Goal: Check status: Check status

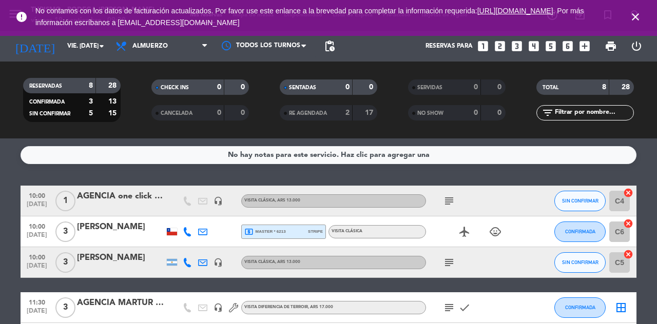
click at [499, 228] on icon "child_care" at bounding box center [495, 232] width 12 height 12
click at [450, 263] on icon "subject" at bounding box center [449, 263] width 12 height 12
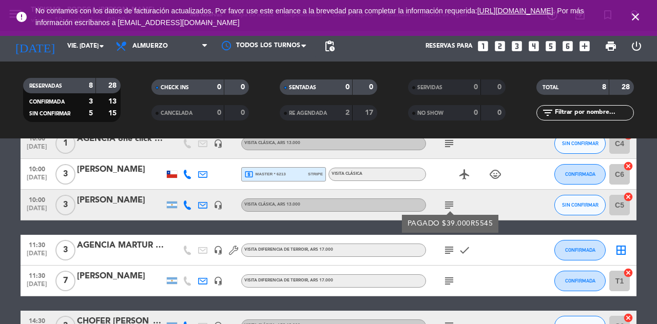
scroll to position [139, 0]
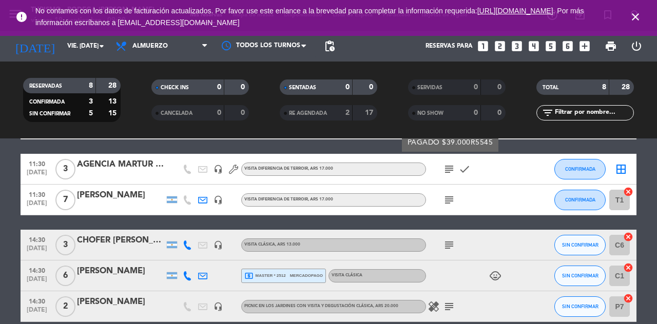
click at [512, 246] on div "subject" at bounding box center [472, 245] width 92 height 30
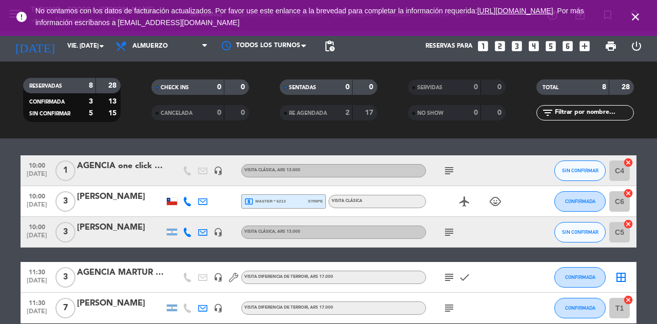
scroll to position [29, 0]
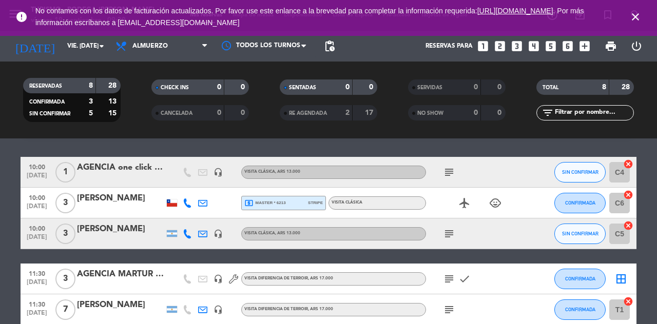
click at [451, 171] on icon "subject" at bounding box center [449, 172] width 12 height 12
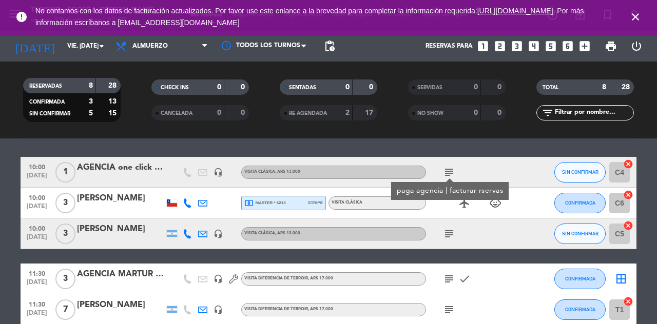
click at [502, 261] on div "10:00 [DATE] 1 AGENCIA one click travel | [PERSON_NAME] headset_mic VISITA CLÁS…" at bounding box center [329, 294] width 616 height 275
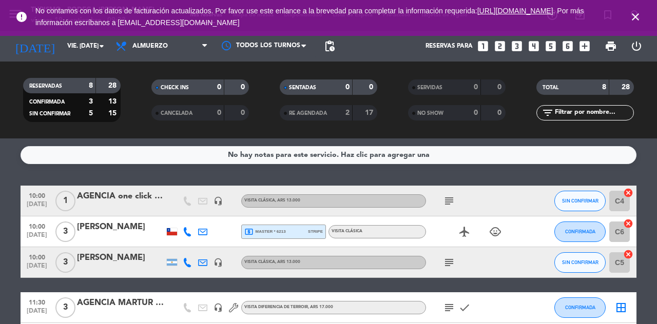
scroll to position [0, 0]
click at [85, 39] on input "vie. [DATE]" at bounding box center [103, 45] width 82 height 17
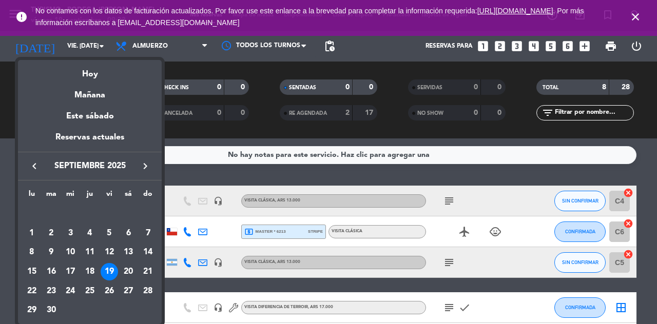
click at [117, 273] on div "19" at bounding box center [109, 271] width 17 height 17
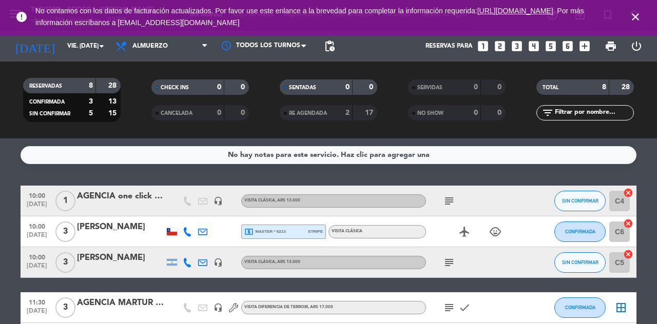
click at [90, 48] on input "vie. [DATE]" at bounding box center [103, 45] width 82 height 17
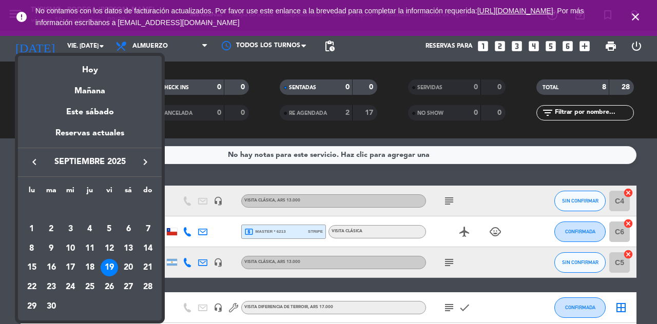
click at [119, 269] on td "20" at bounding box center [129, 268] width 20 height 20
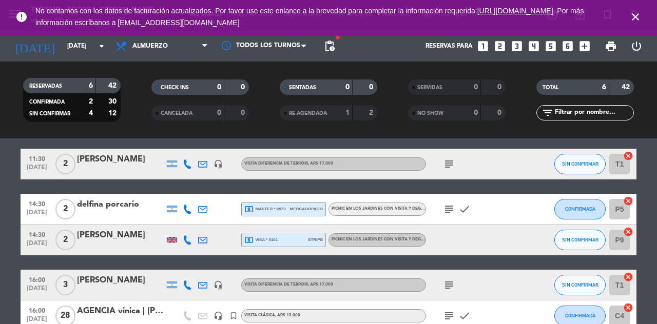
scroll to position [91, 0]
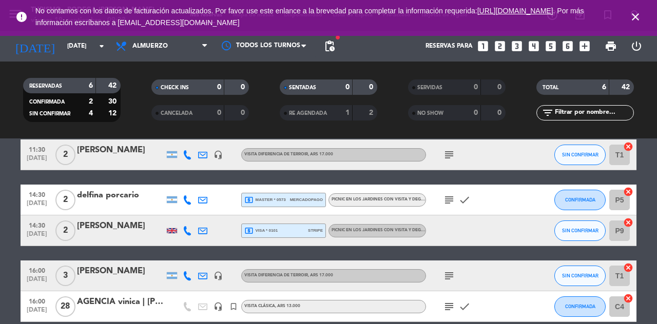
click at [99, 51] on icon "arrow_drop_down" at bounding box center [102, 46] width 12 height 12
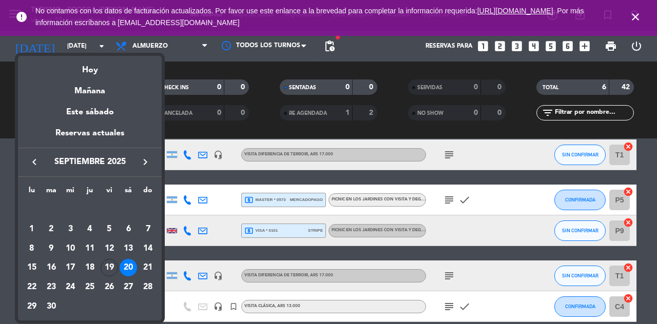
click at [103, 263] on div "19" at bounding box center [109, 267] width 17 height 17
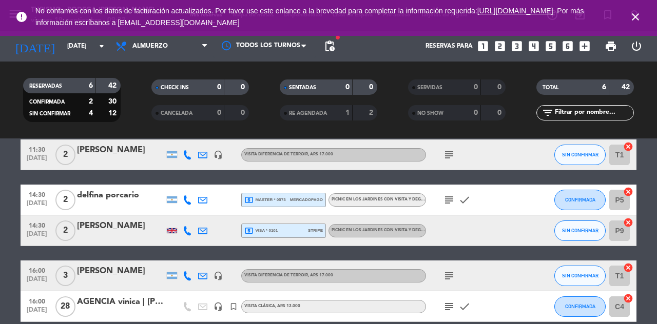
type input "vie. [DATE]"
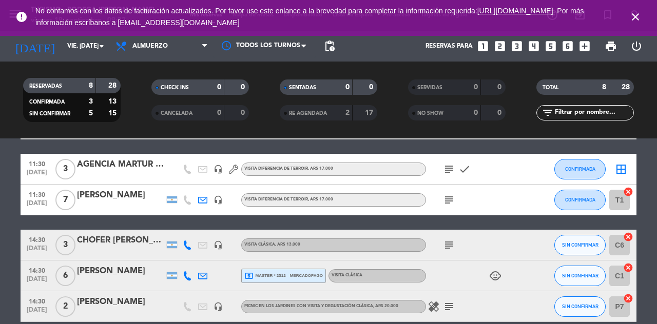
scroll to position [0, 0]
